Goal: Check status

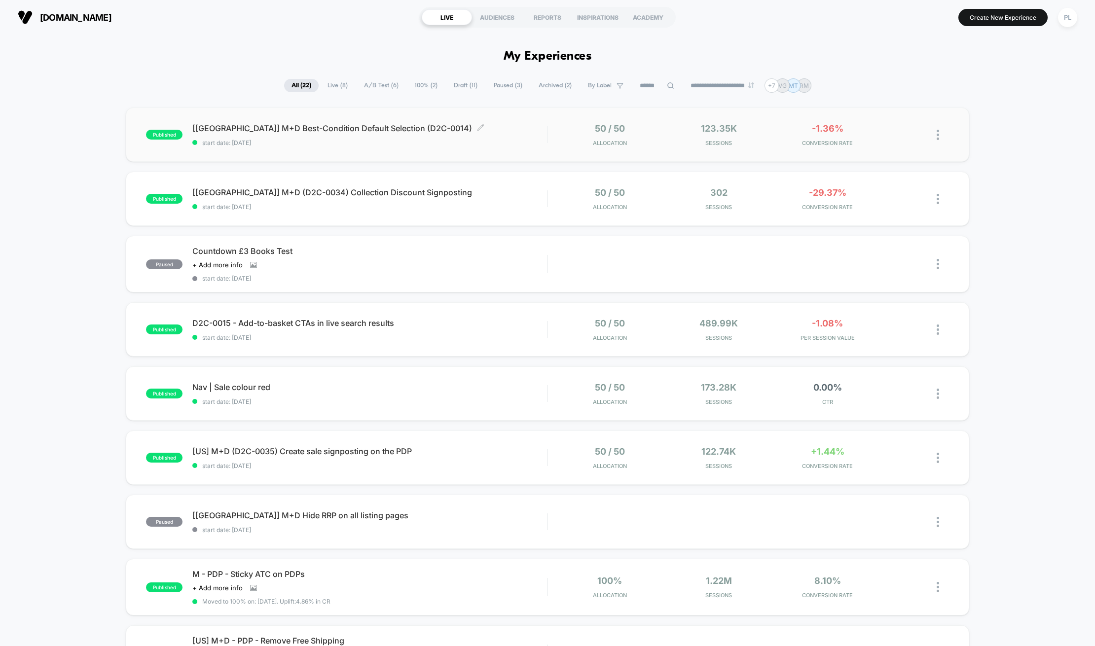
click at [373, 143] on span "start date: [DATE]" at bounding box center [369, 142] width 355 height 7
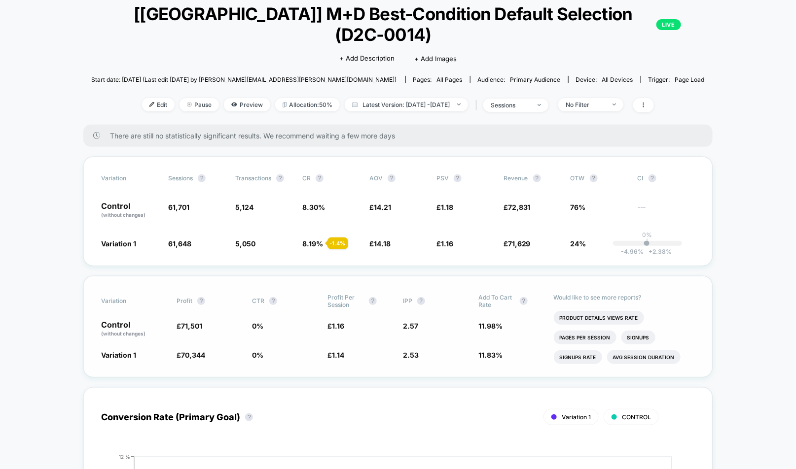
scroll to position [64, 0]
